Goal: Find specific page/section

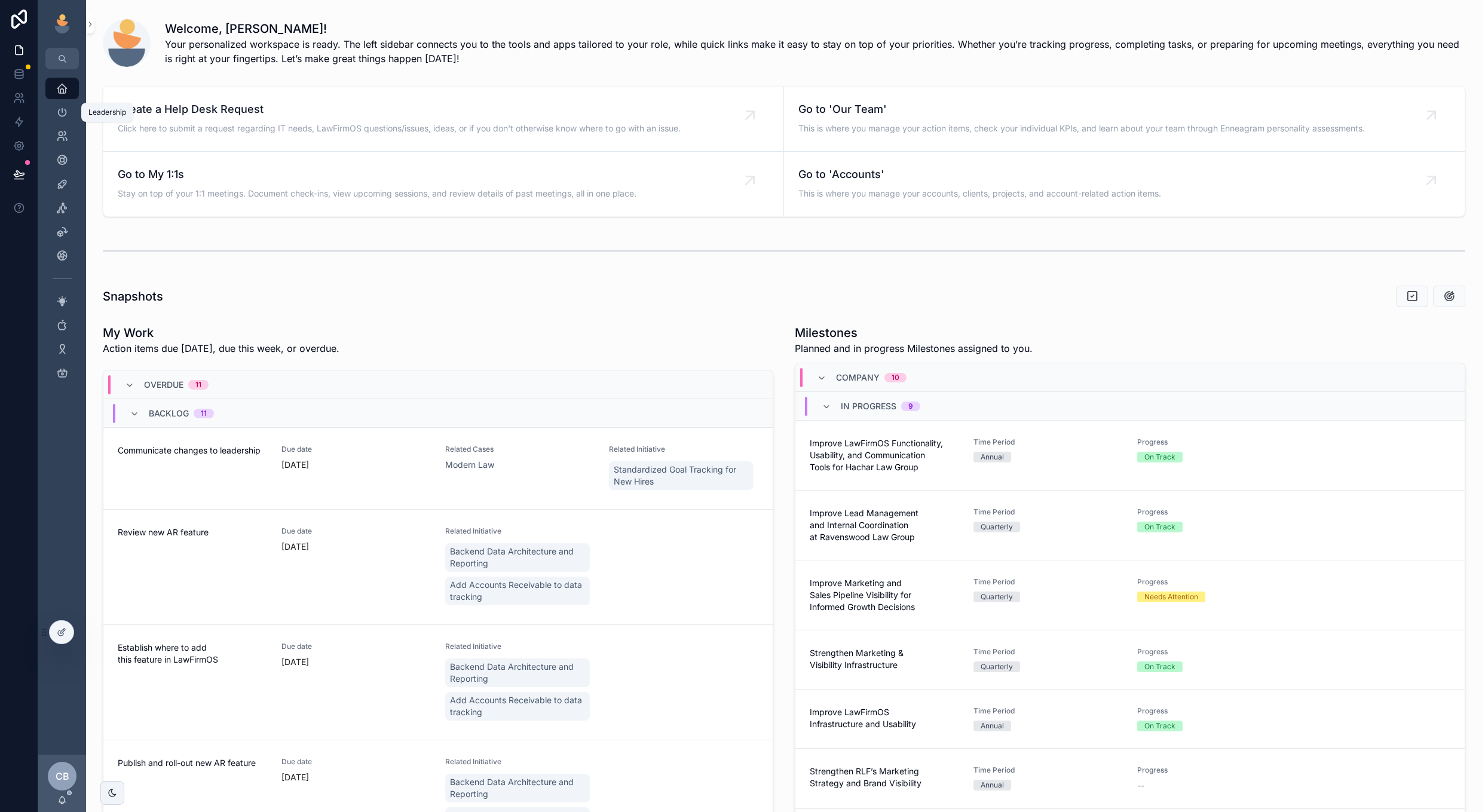
click at [55, 110] on div "Leadership" at bounding box center [61, 111] width 19 height 19
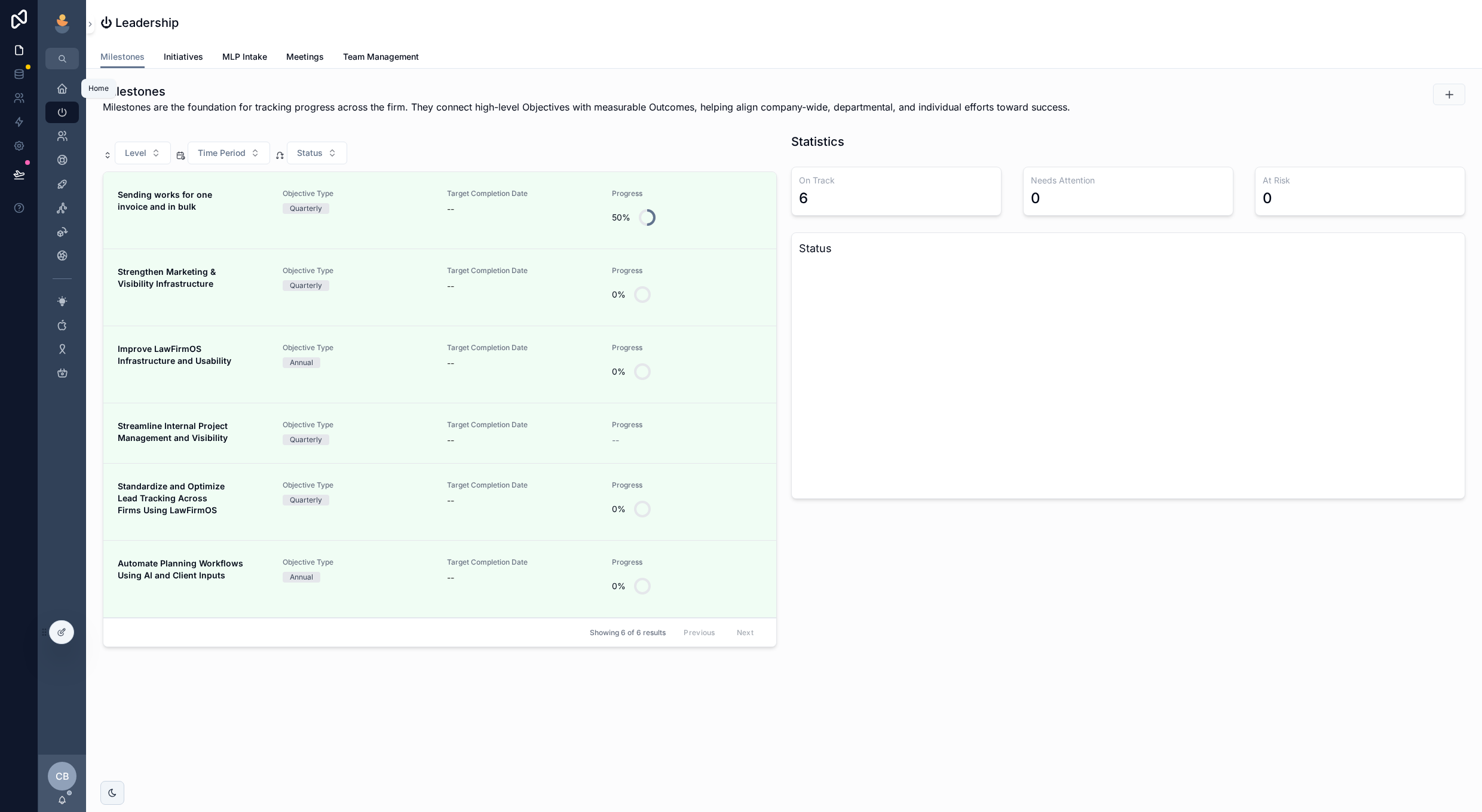
click at [63, 85] on icon "scrollable content" at bounding box center [62, 89] width 12 height 12
